Goal: Find contact information: Find contact information

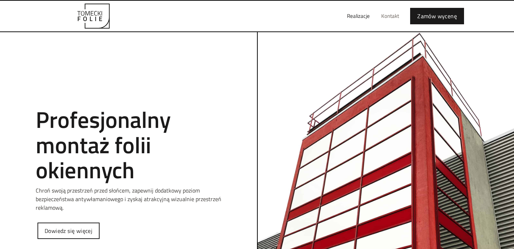
click at [390, 17] on link "Kontakt" at bounding box center [389, 16] width 29 height 23
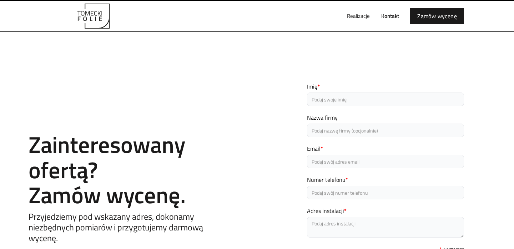
scroll to position [296, 0]
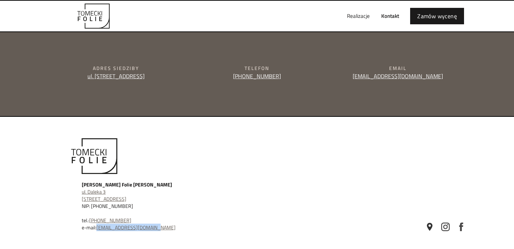
drag, startPoint x: 154, startPoint y: 228, endPoint x: 98, endPoint y: 226, distance: 56.0
click at [98, 226] on div "[PERSON_NAME] Folie [PERSON_NAME] ul. [STREET_ADDRESS] NIP: [PHONE_NUMBER] tel.…" at bounding box center [189, 206] width 214 height 50
copy link "[EMAIL_ADDRESS][DOMAIN_NAME]"
click at [180, 170] on div "[PERSON_NAME] Folie [PERSON_NAME] ul. [STREET_ADDRESS] NIP: [PHONE_NUMBER] tel.…" at bounding box center [173, 184] width 248 height 93
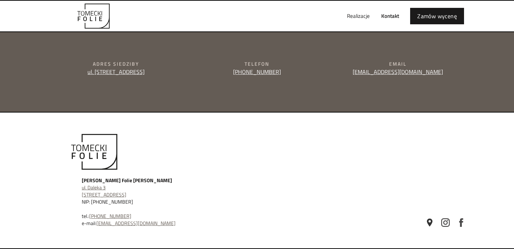
click at [180, 170] on div "[PERSON_NAME] Folie [PERSON_NAME] ul. [STREET_ADDRESS] NIP: [PHONE_NUMBER] tel.…" at bounding box center [173, 180] width 248 height 93
